Goal: Navigation & Orientation: Go to known website

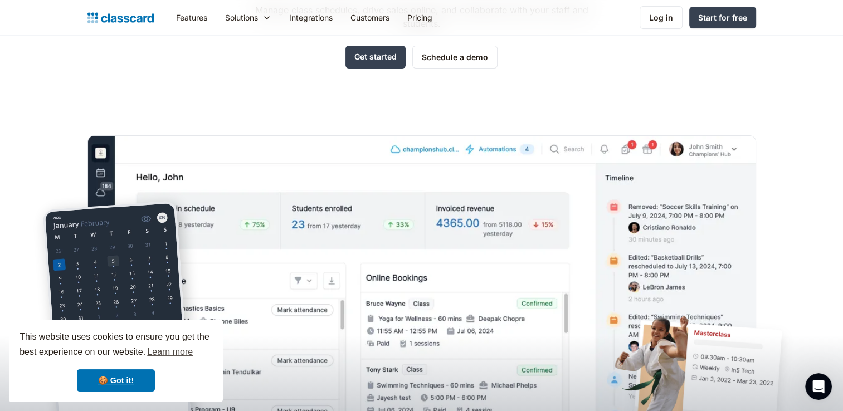
scroll to position [167, 0]
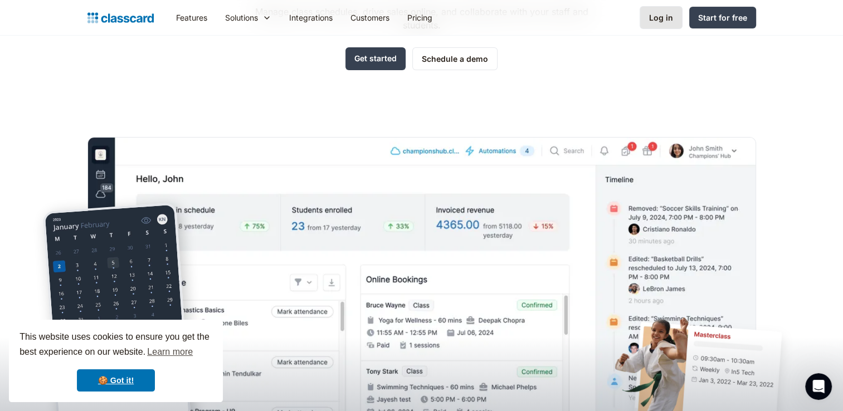
click at [664, 20] on div "Log in" at bounding box center [661, 18] width 24 height 12
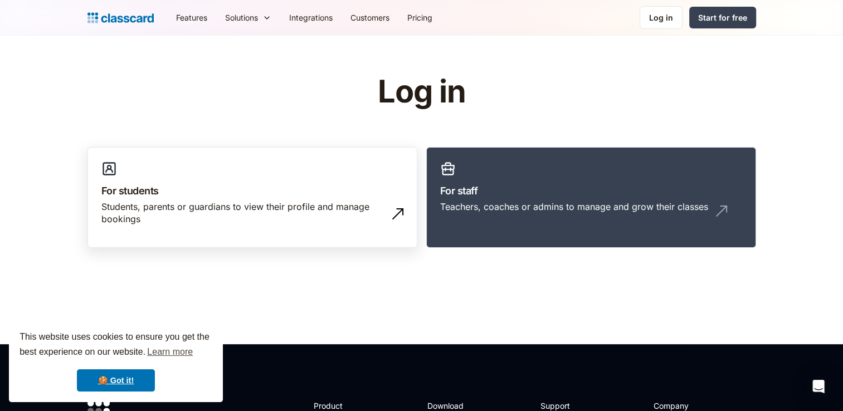
click at [132, 192] on h3 "For students" at bounding box center [252, 190] width 302 height 15
